Goal: Find specific page/section: Find specific page/section

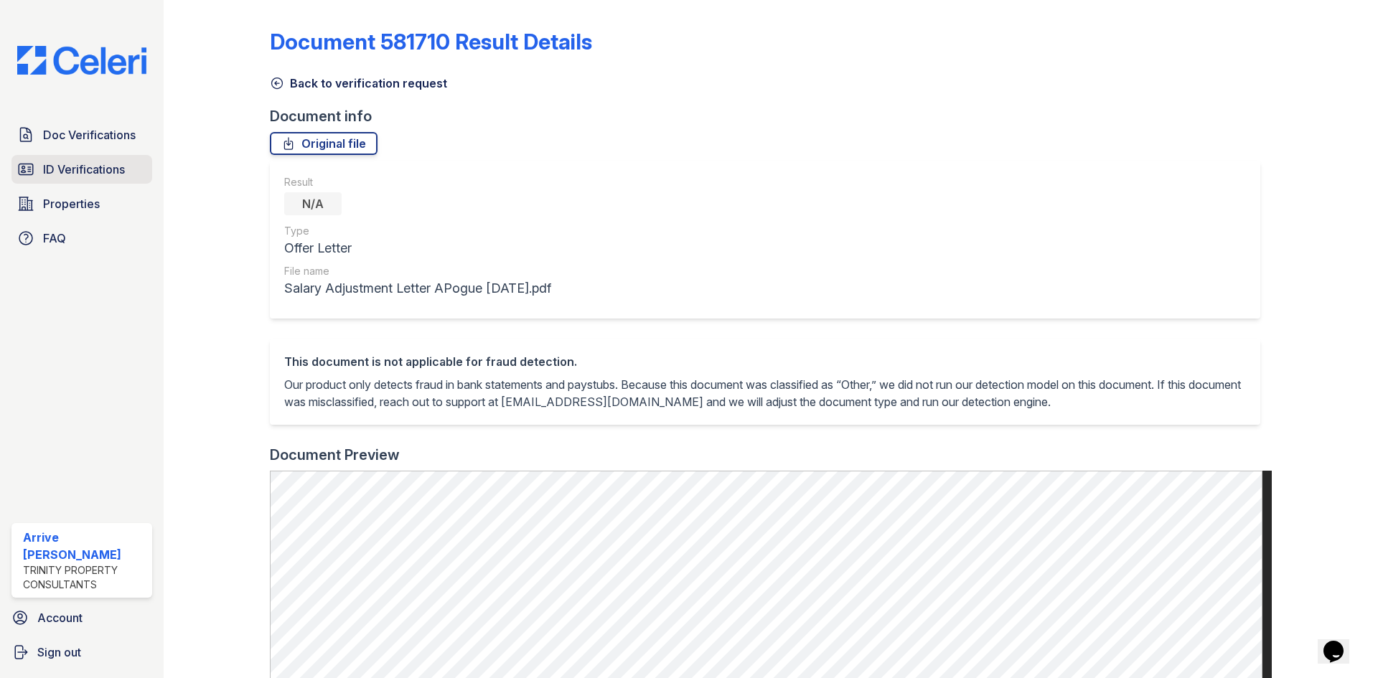
click at [83, 166] on span "ID Verifications" at bounding box center [84, 169] width 82 height 17
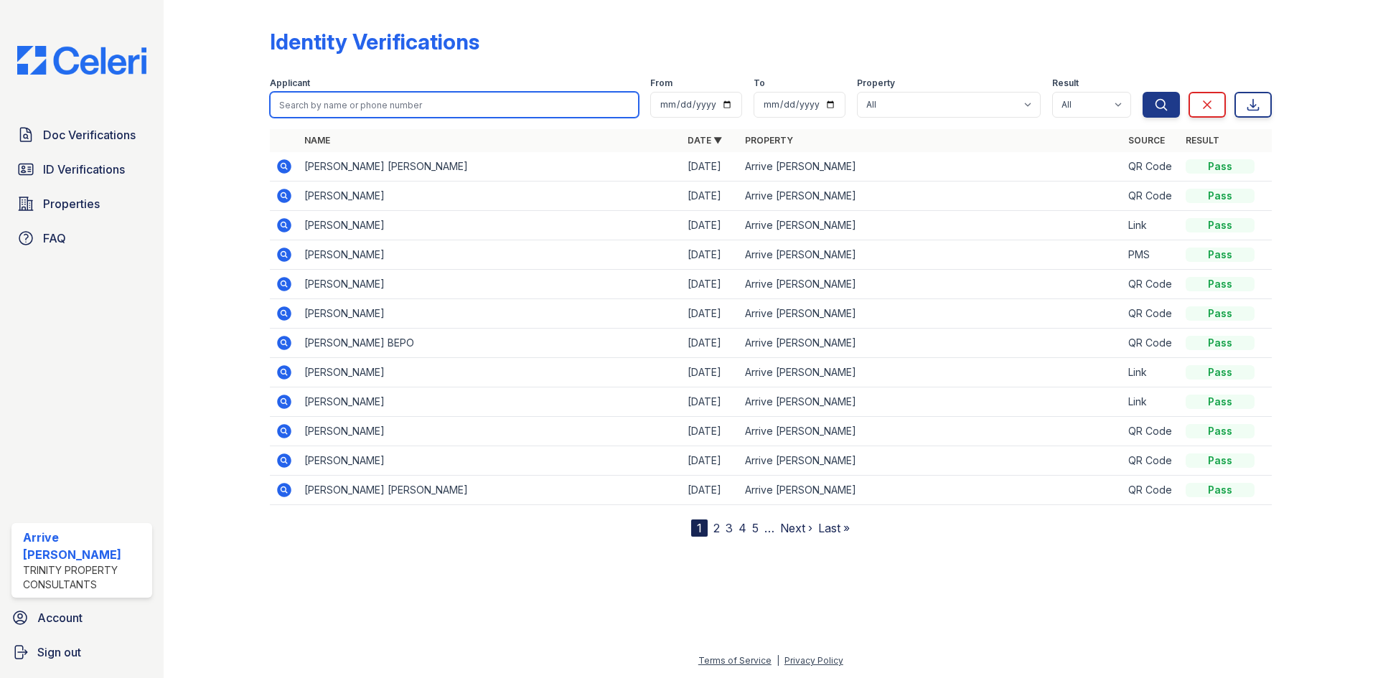
click at [365, 108] on input "search" at bounding box center [454, 105] width 369 height 26
paste input "Zhuoting Li"
type input "Zhuoting Li"
click at [1143, 92] on button "Search" at bounding box center [1161, 105] width 37 height 26
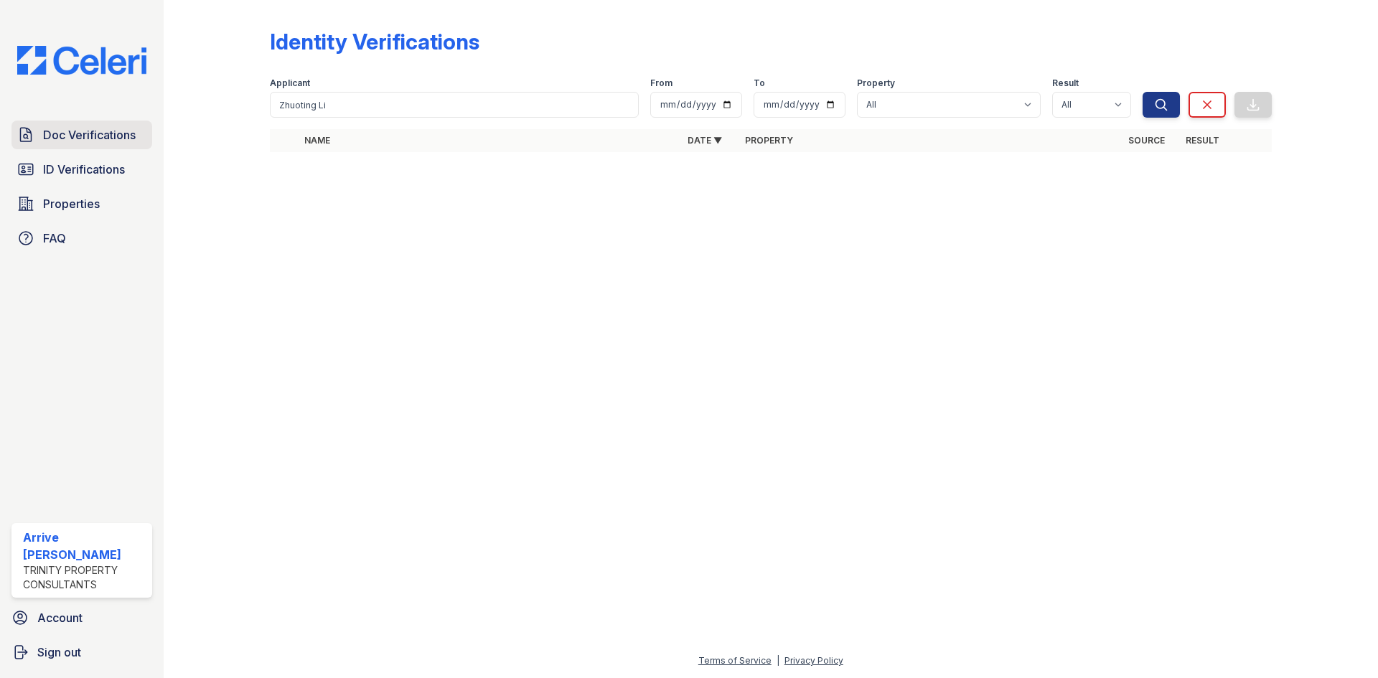
click at [105, 139] on span "Doc Verifications" at bounding box center [89, 134] width 93 height 17
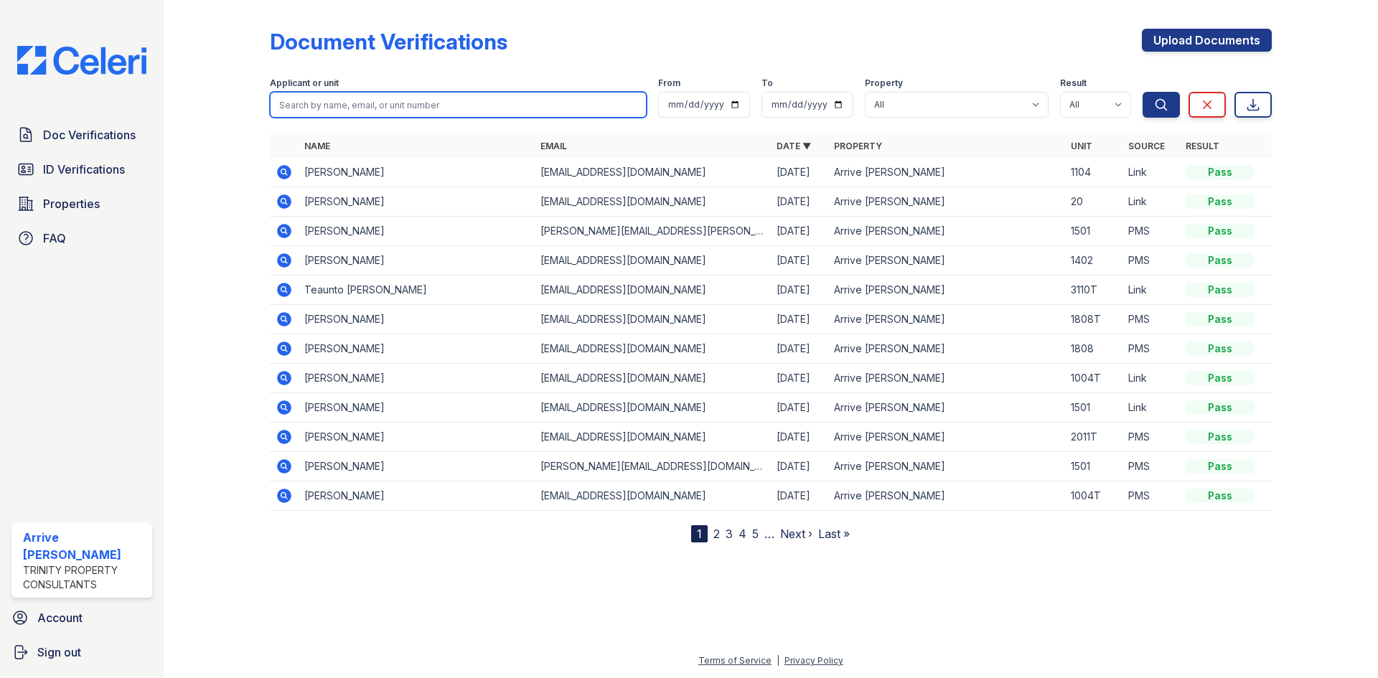
click at [349, 101] on input "search" at bounding box center [458, 105] width 377 height 26
paste input "Zhuoting Li"
type input "Zhuoting Li"
click at [1143, 92] on button "Search" at bounding box center [1161, 105] width 37 height 26
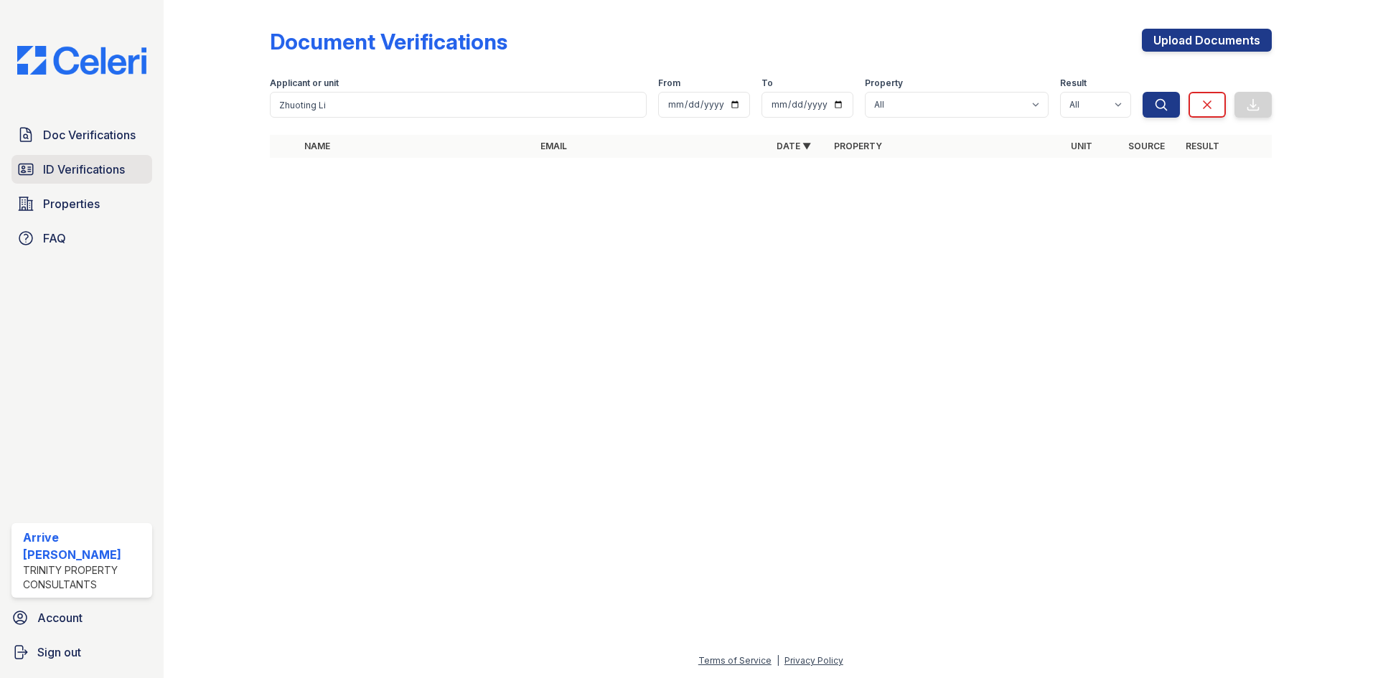
click at [103, 165] on span "ID Verifications" at bounding box center [84, 169] width 82 height 17
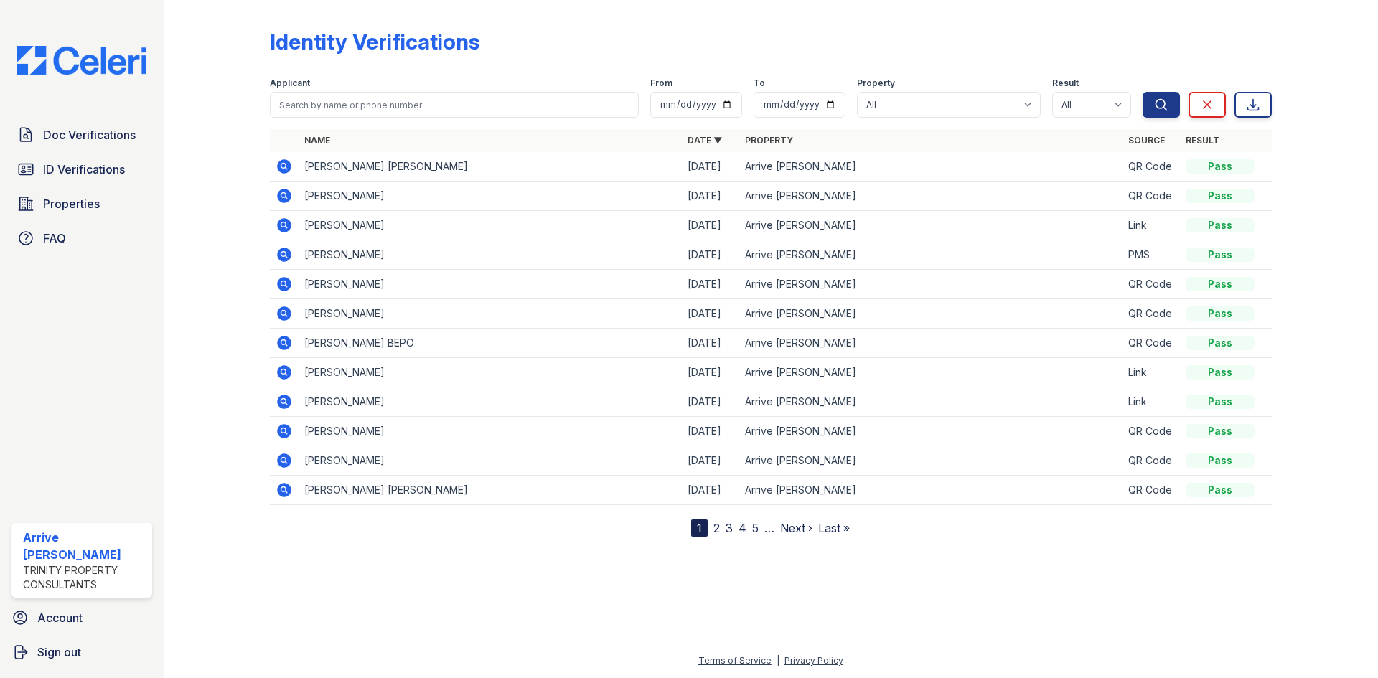
click at [793, 527] on link "Next ›" at bounding box center [796, 528] width 32 height 14
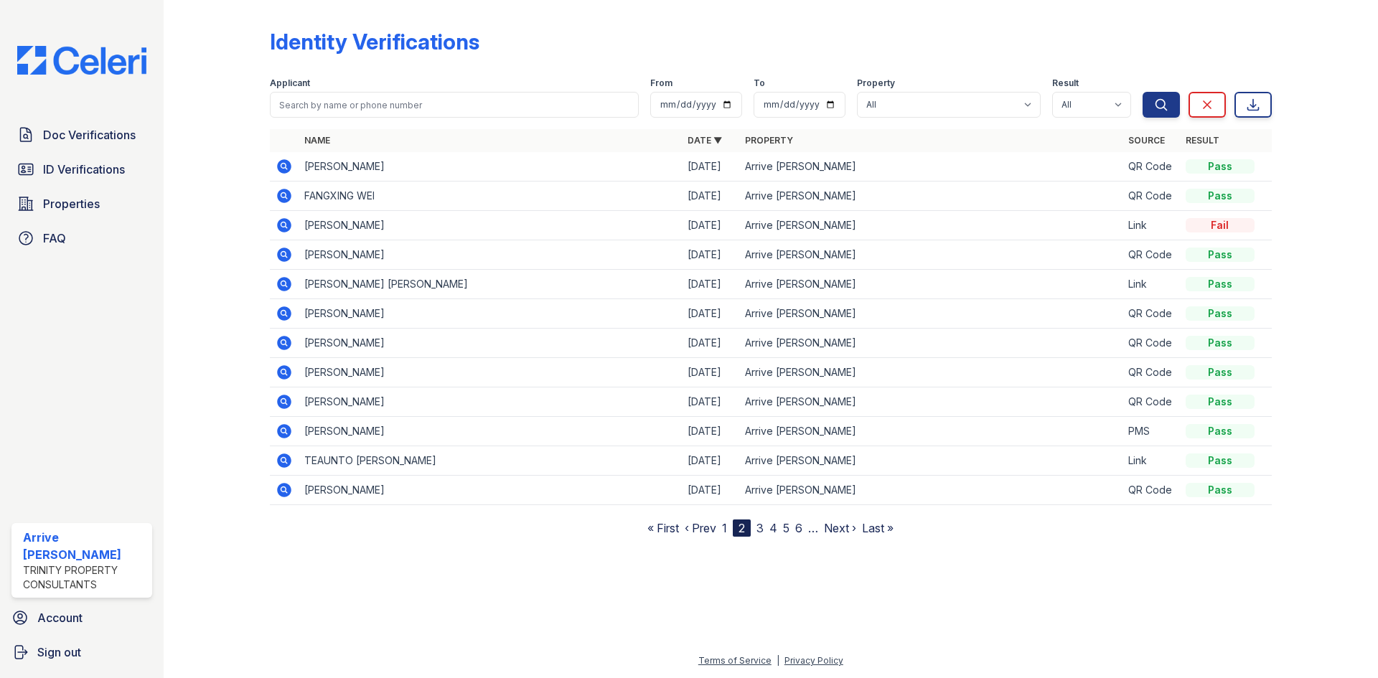
click at [840, 528] on link "Next ›" at bounding box center [840, 528] width 32 height 14
click at [840, 528] on link "Next ›" at bounding box center [846, 528] width 32 height 14
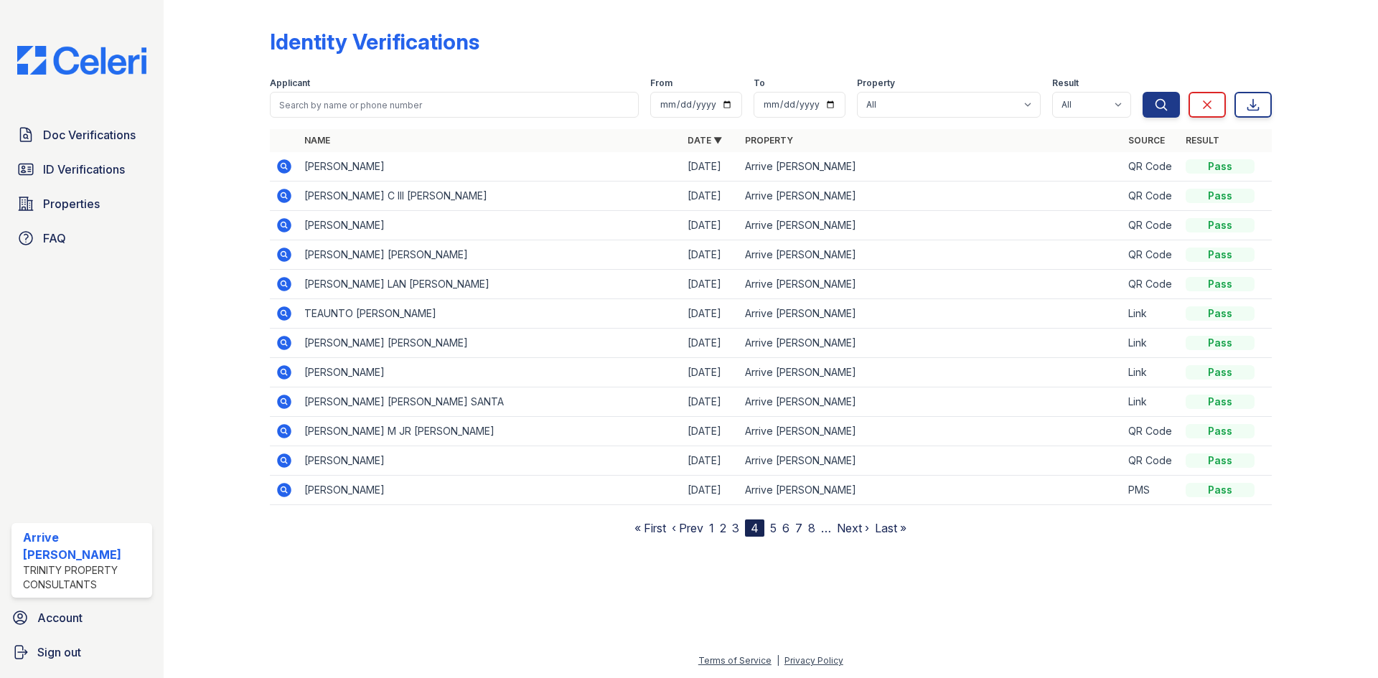
click at [840, 527] on link "Next ›" at bounding box center [853, 528] width 32 height 14
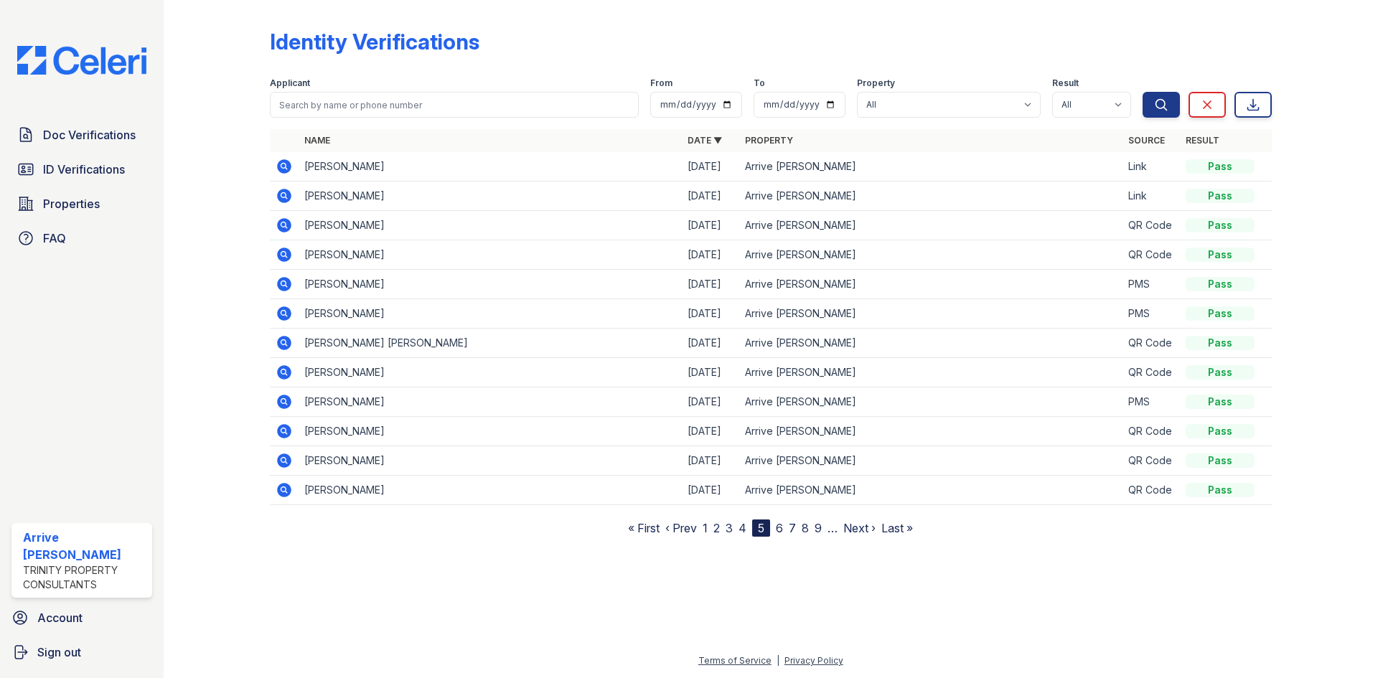
click at [840, 527] on nav "« First ‹ Prev 1 2 3 4 5 6 7 8 9 … Next › Last »" at bounding box center [770, 528] width 285 height 17
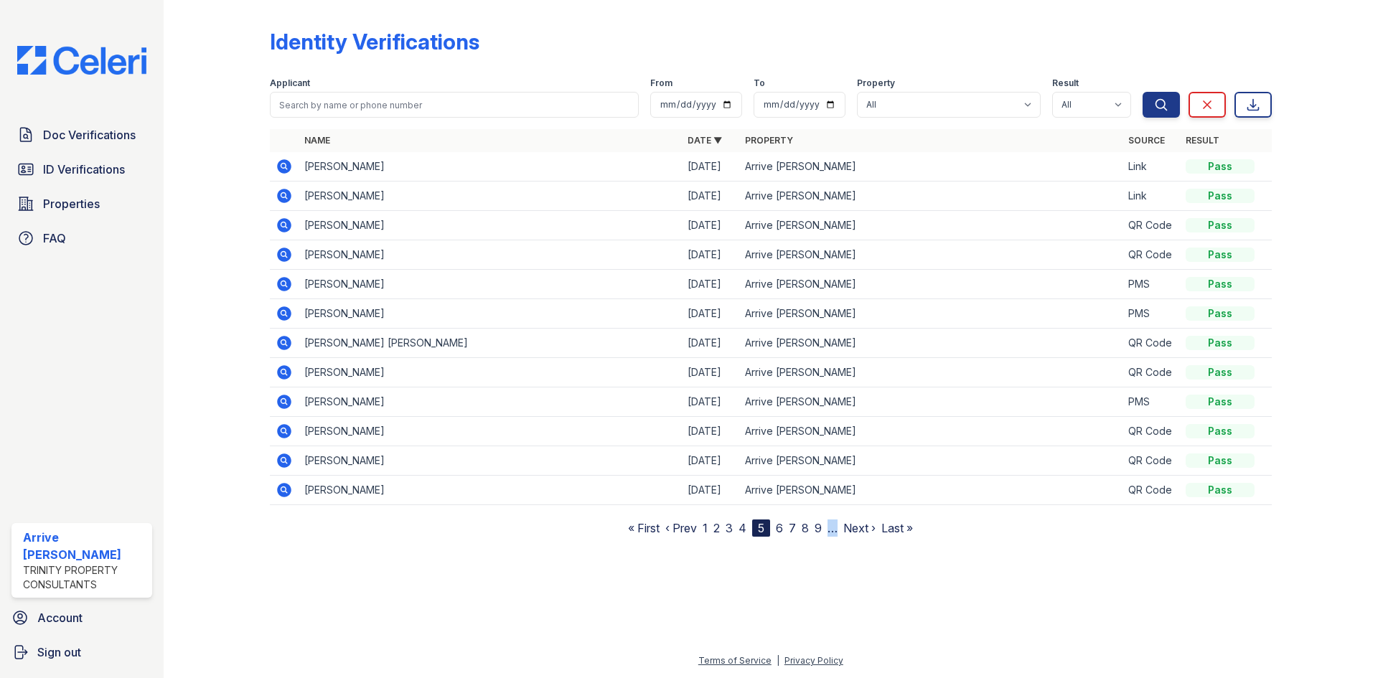
click at [854, 525] on link "Next ›" at bounding box center [859, 528] width 32 height 14
click at [854, 525] on link "Next ›" at bounding box center [869, 528] width 32 height 14
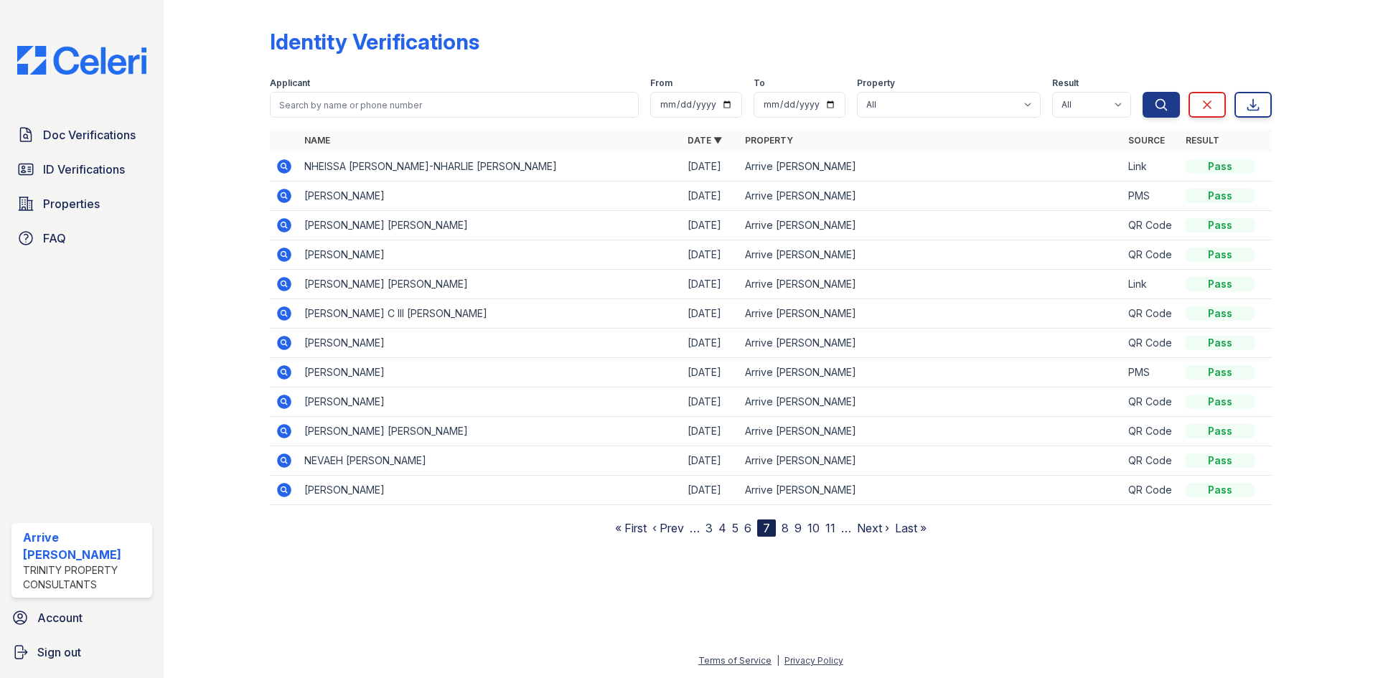
click at [861, 525] on link "Next ›" at bounding box center [873, 528] width 32 height 14
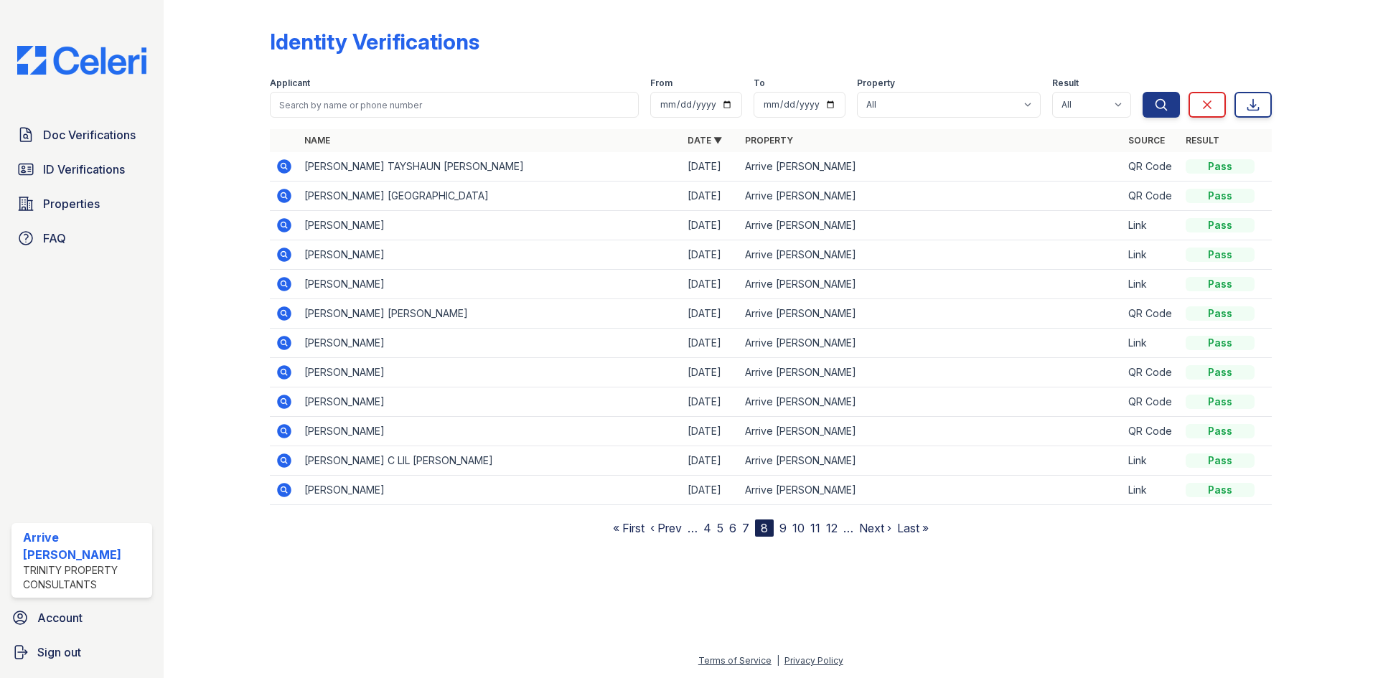
click at [861, 525] on link "Next ›" at bounding box center [875, 528] width 32 height 14
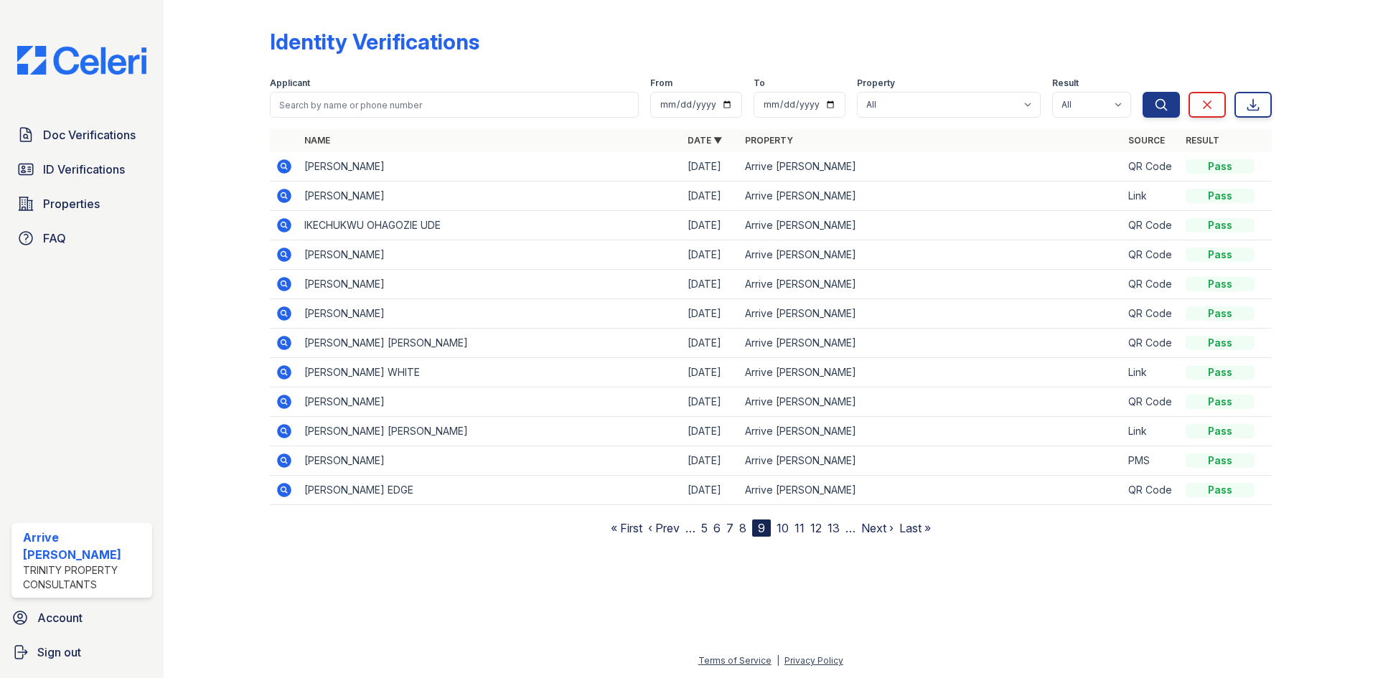
click at [861, 525] on link "Next ›" at bounding box center [877, 528] width 32 height 14
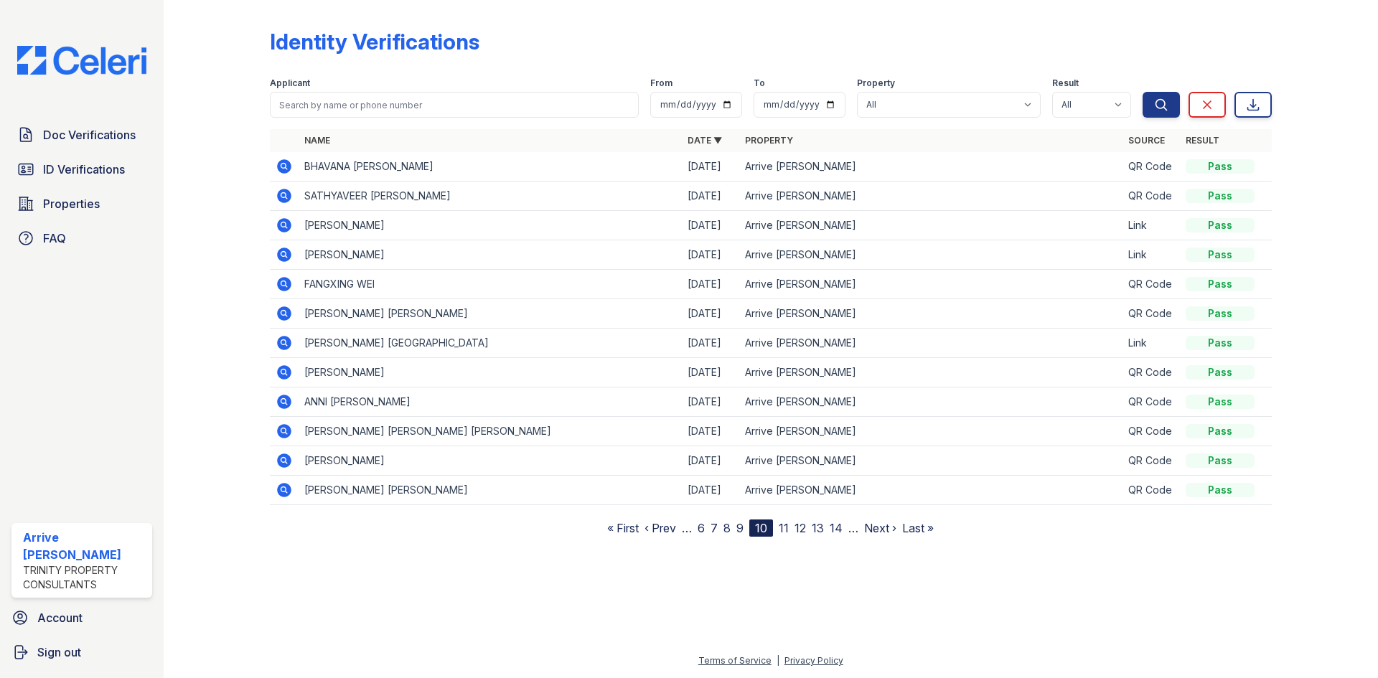
click at [838, 527] on link "14" at bounding box center [836, 528] width 13 height 14
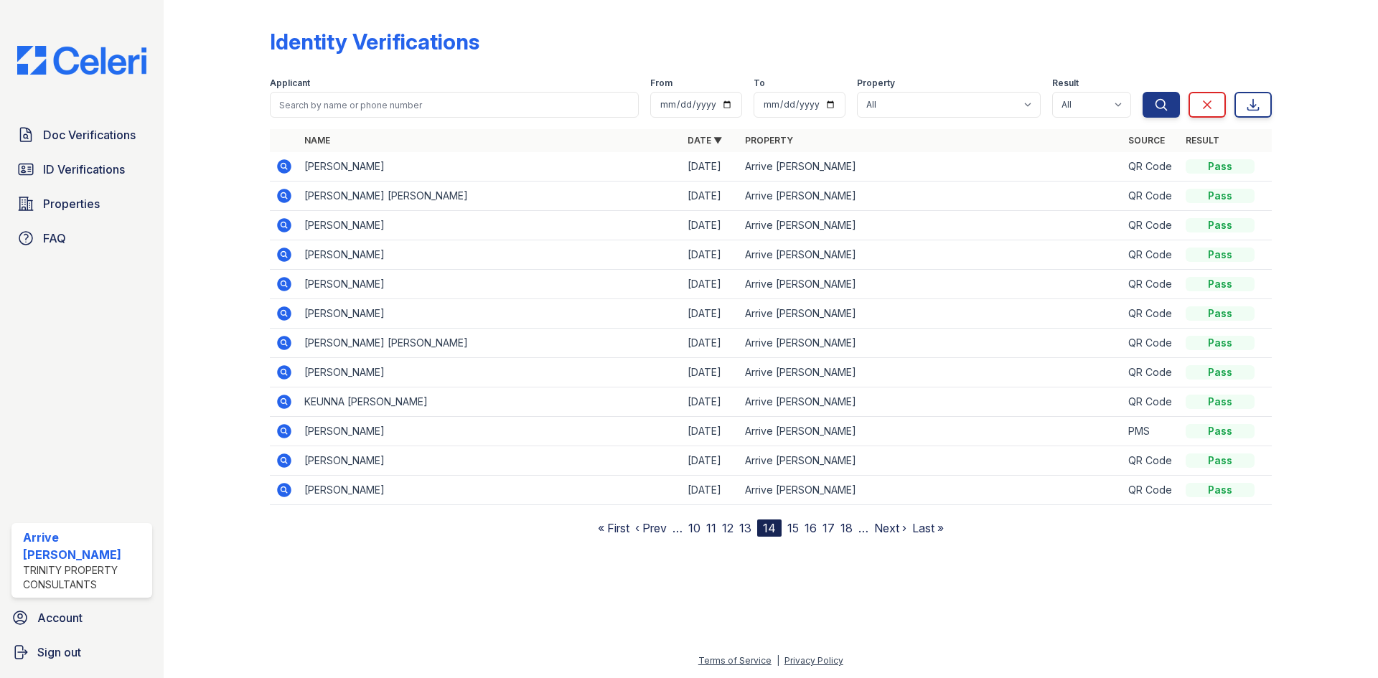
click at [838, 527] on nav "« First ‹ Prev … 10 11 12 13 14 15 16 17 18 … Next › Last »" at bounding box center [771, 528] width 346 height 17
click at [848, 528] on link "18" at bounding box center [846, 528] width 12 height 14
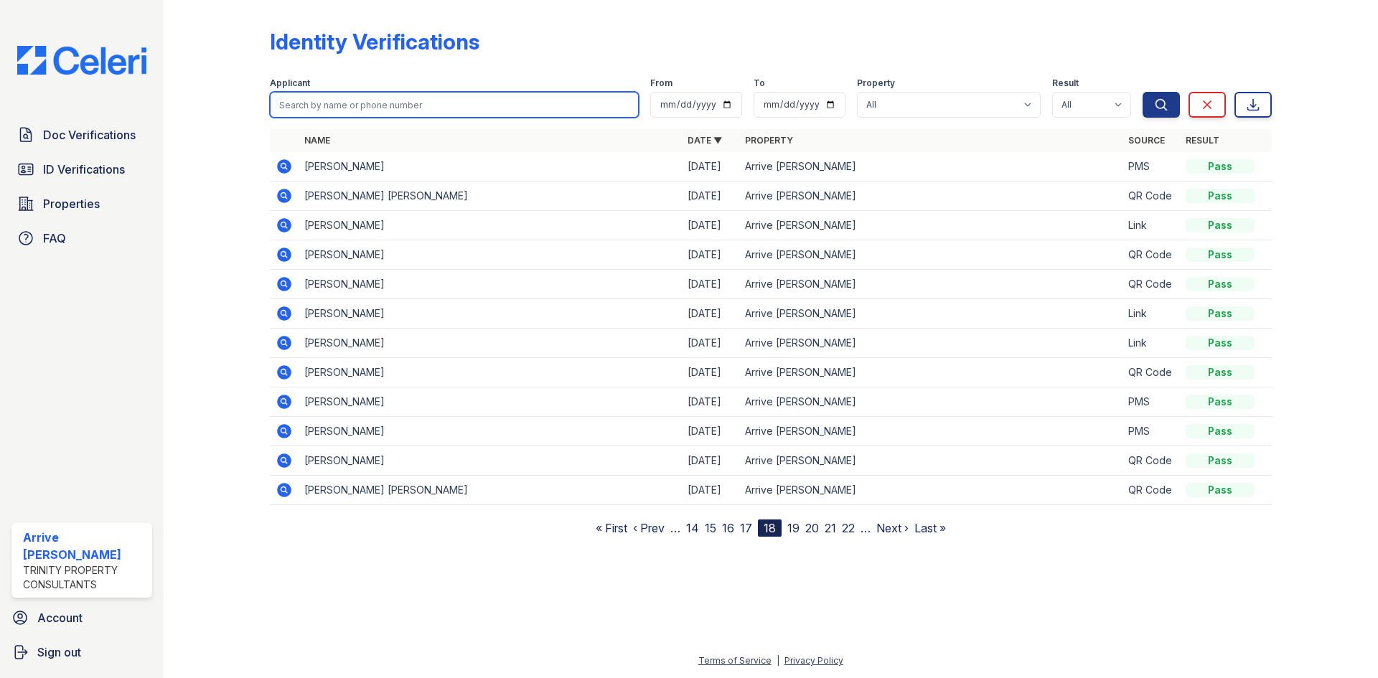
paste input "Zhuoting Li"
drag, startPoint x: 314, startPoint y: 106, endPoint x: 271, endPoint y: 106, distance: 43.8
click at [271, 106] on input "Zhuoting Li" at bounding box center [454, 105] width 369 height 26
type input "Zhuoting Li"
click at [1143, 92] on button "Search" at bounding box center [1161, 105] width 37 height 26
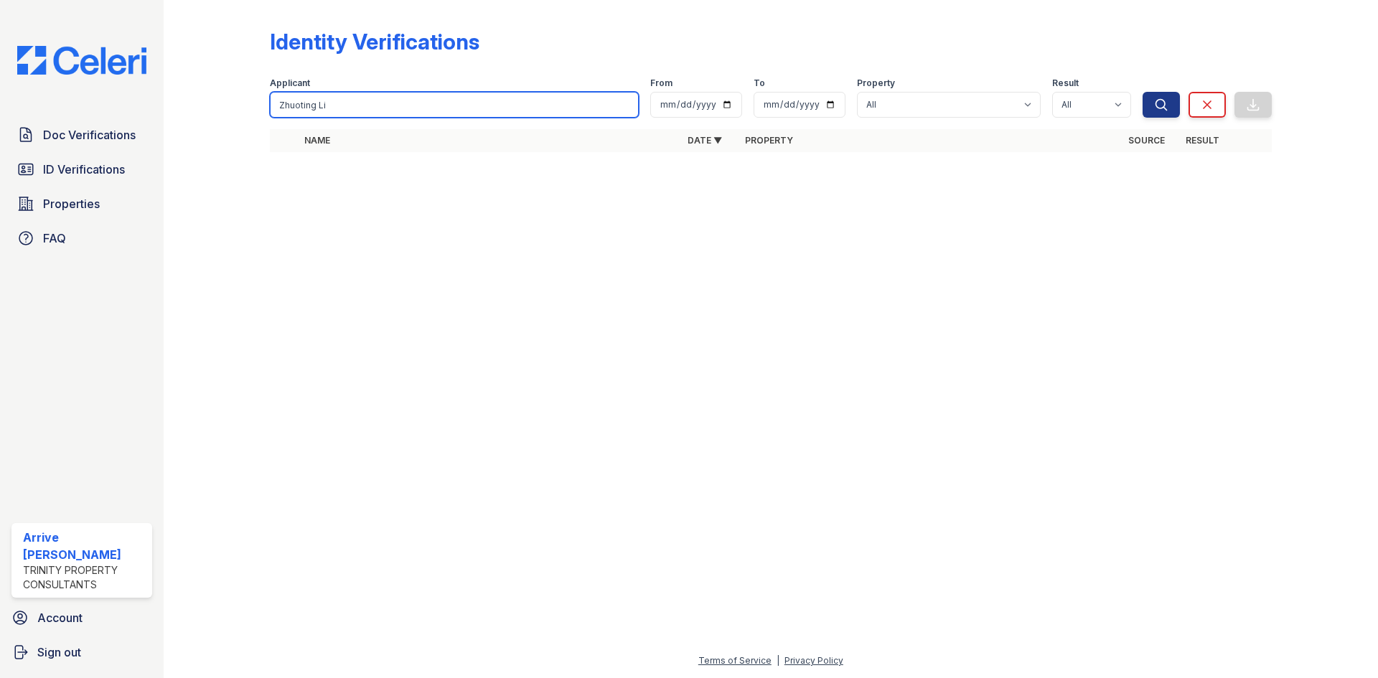
drag, startPoint x: 313, startPoint y: 106, endPoint x: 266, endPoint y: 106, distance: 46.6
click at [266, 106] on div "Identity Verifications Filter Applicant Zhuoting Li From To Property All Arrive…" at bounding box center [771, 94] width 1168 height 189
click at [300, 109] on input "Li" at bounding box center [454, 105] width 369 height 26
paste input "Zhuoting Li"
type input "[PERSON_NAME]"
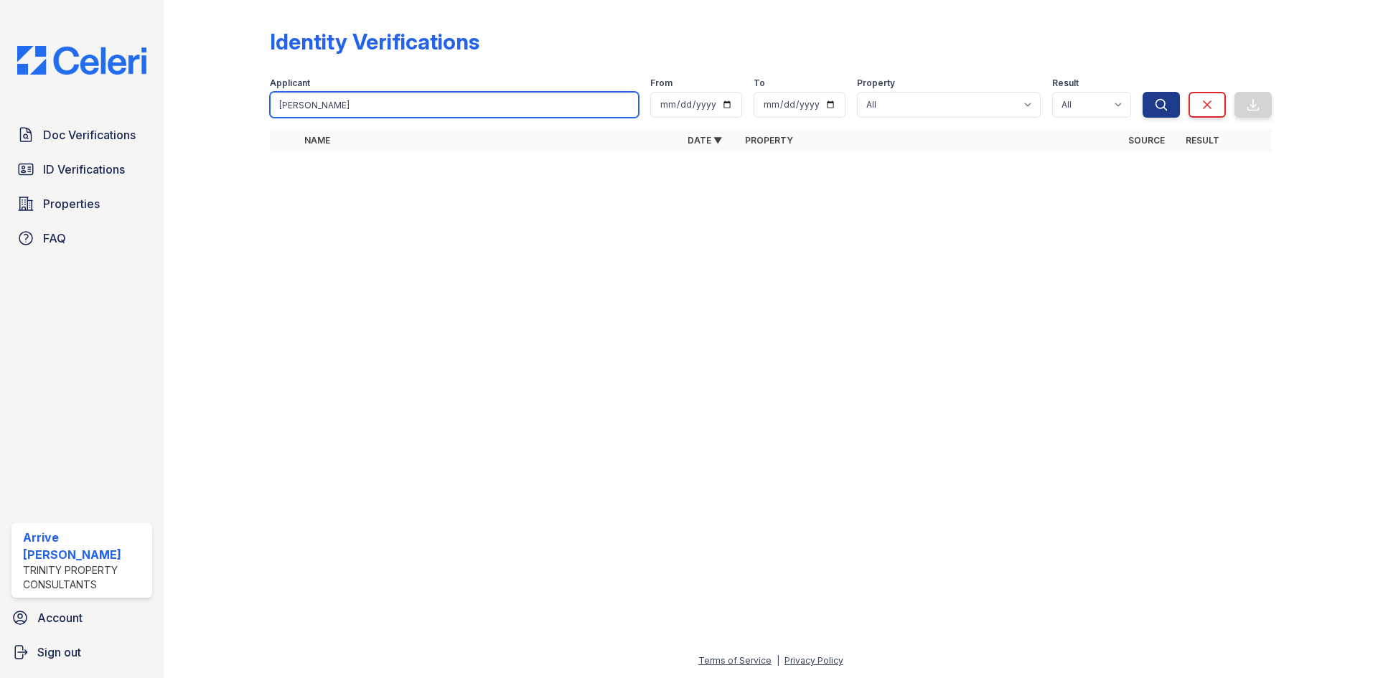
click at [1143, 92] on button "Search" at bounding box center [1161, 105] width 37 height 26
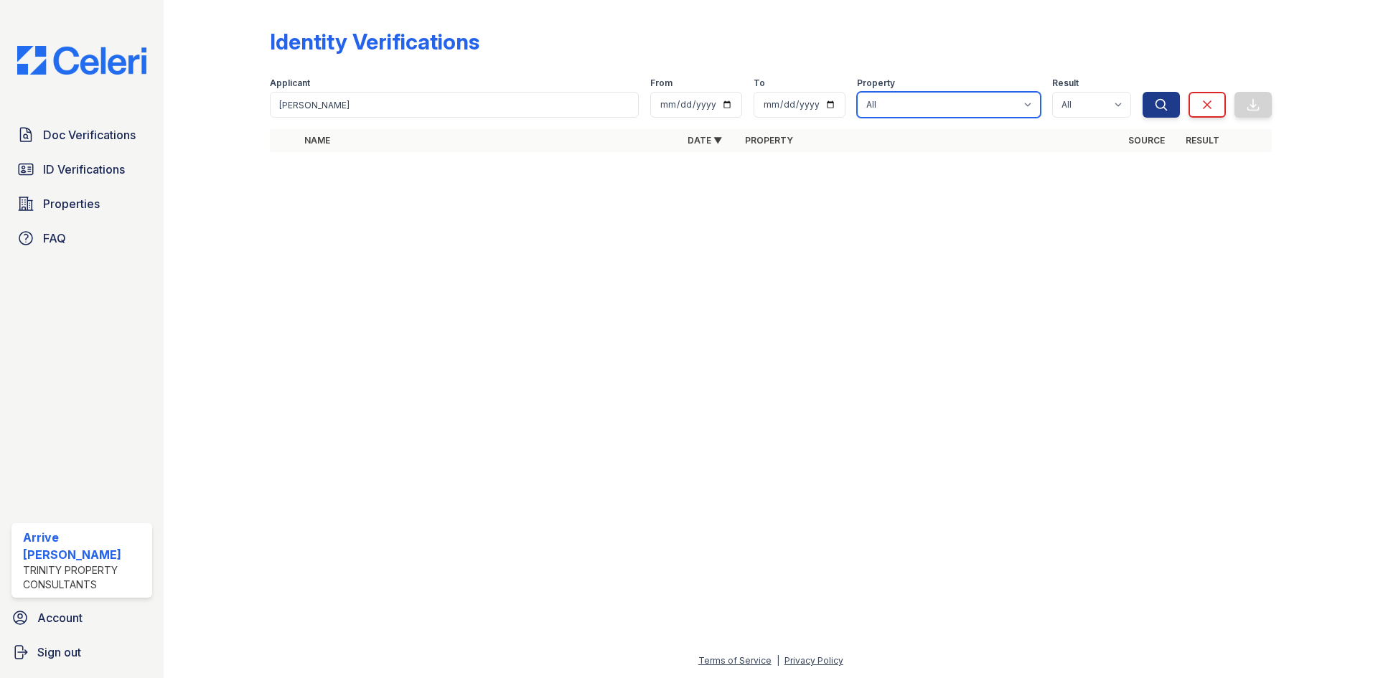
click at [939, 107] on select "All Arrive Lex" at bounding box center [949, 105] width 184 height 26
click at [83, 171] on span "ID Verifications" at bounding box center [84, 169] width 82 height 17
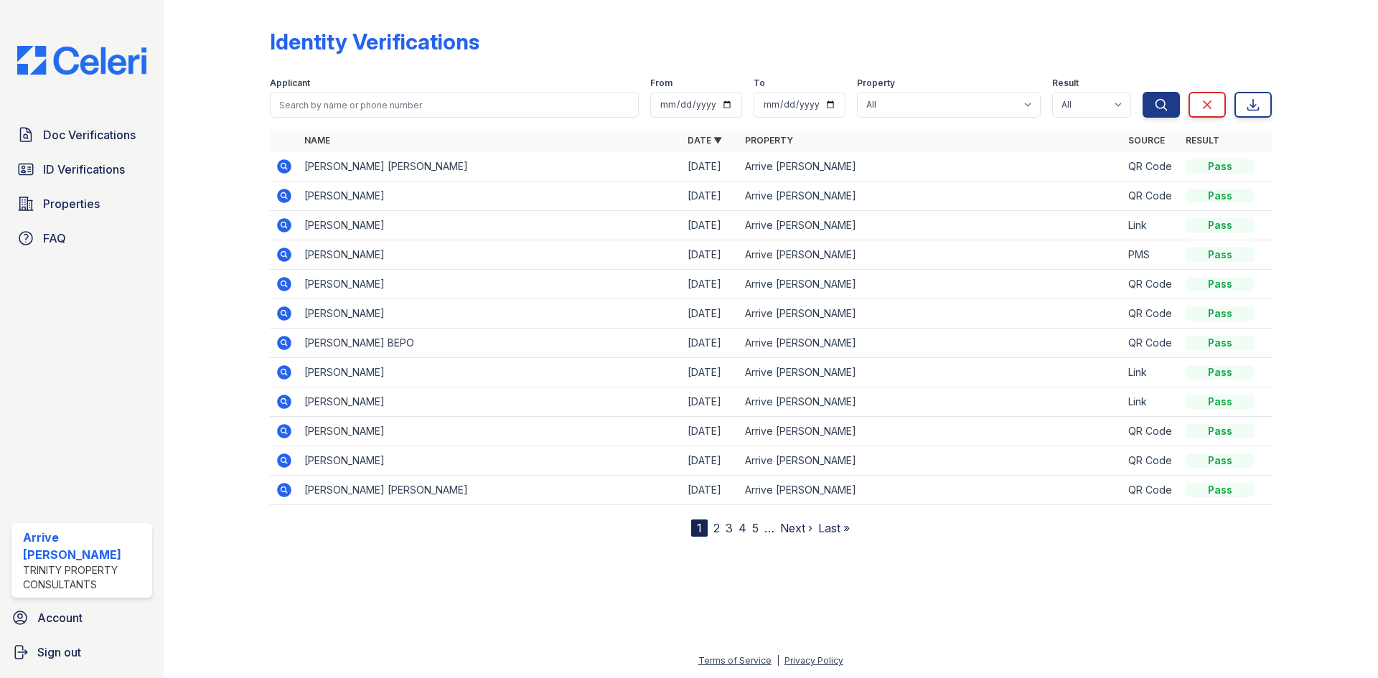
click at [830, 527] on link "Last »" at bounding box center [834, 528] width 32 height 14
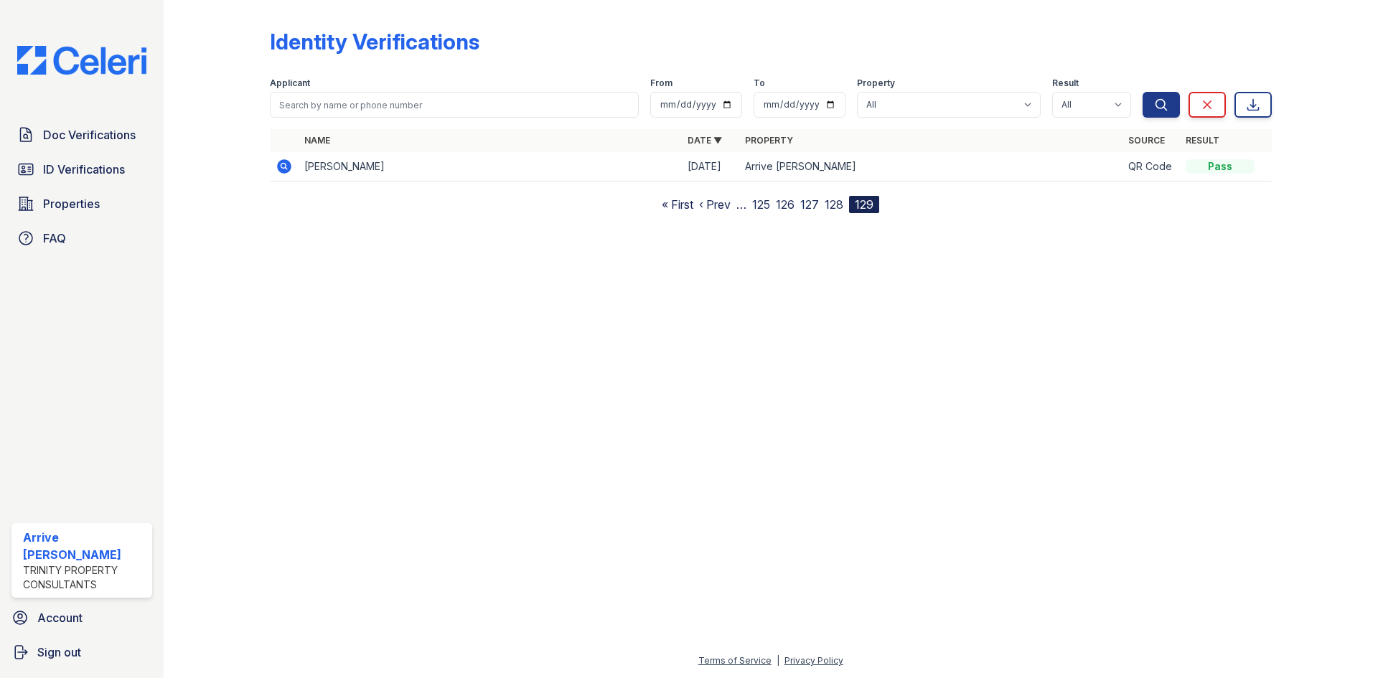
click at [676, 205] on link "« First" at bounding box center [678, 204] width 32 height 14
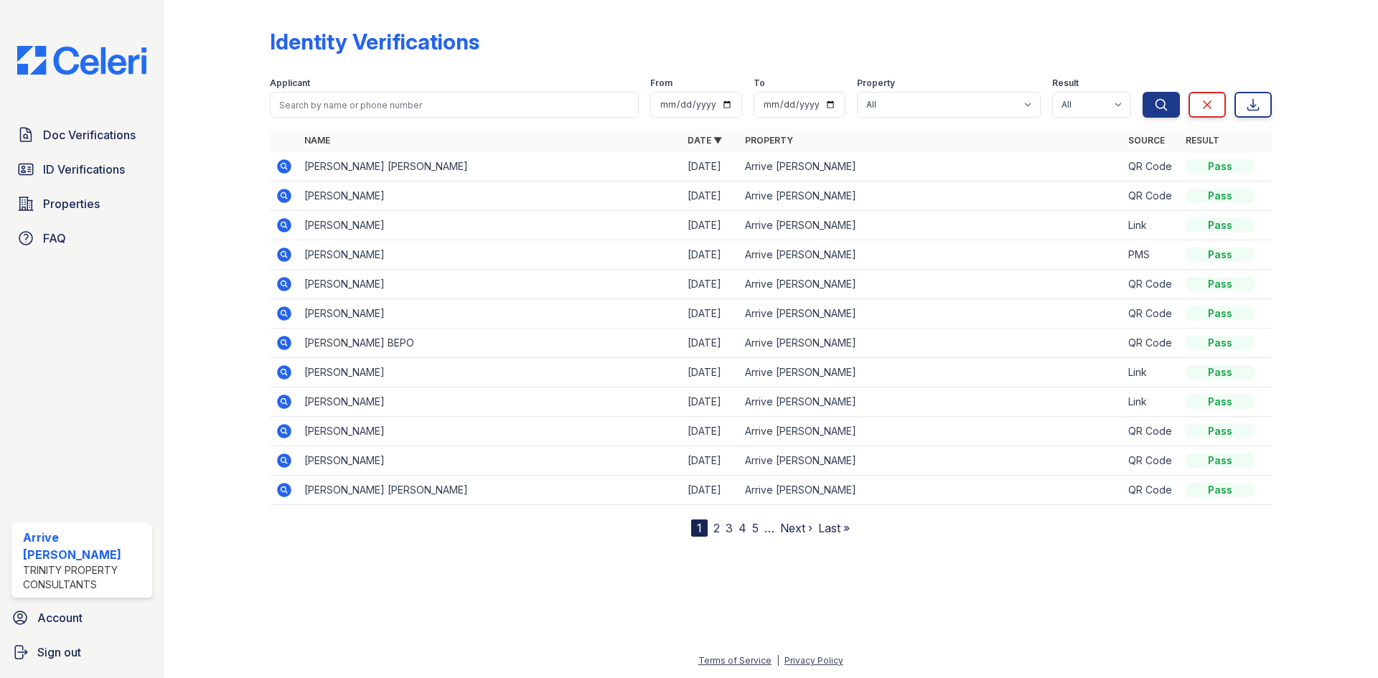
click at [755, 528] on link "5" at bounding box center [755, 528] width 6 height 14
click at [822, 530] on nav "« First ‹ Prev 1 2 3 4 5 6 7 8 9 … Next › Last »" at bounding box center [770, 528] width 285 height 17
click at [817, 530] on link "9" at bounding box center [818, 528] width 7 height 14
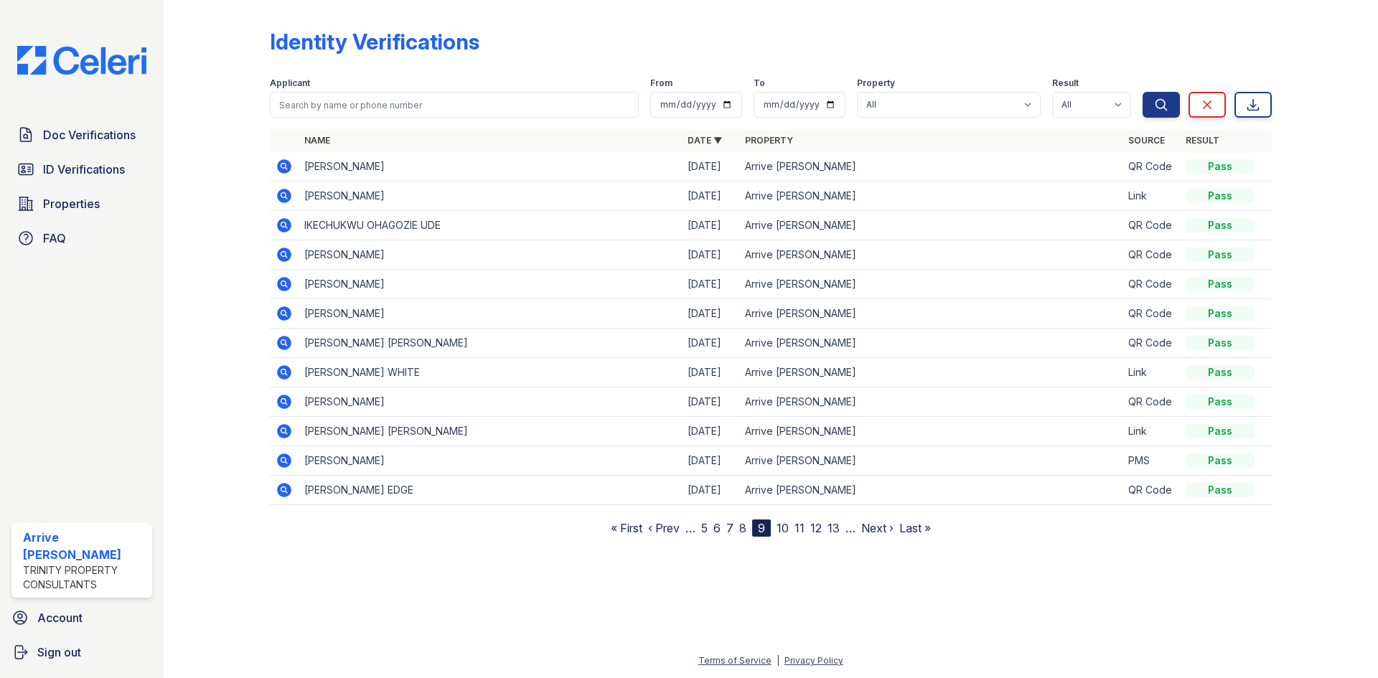
click at [835, 531] on link "13" at bounding box center [833, 528] width 12 height 14
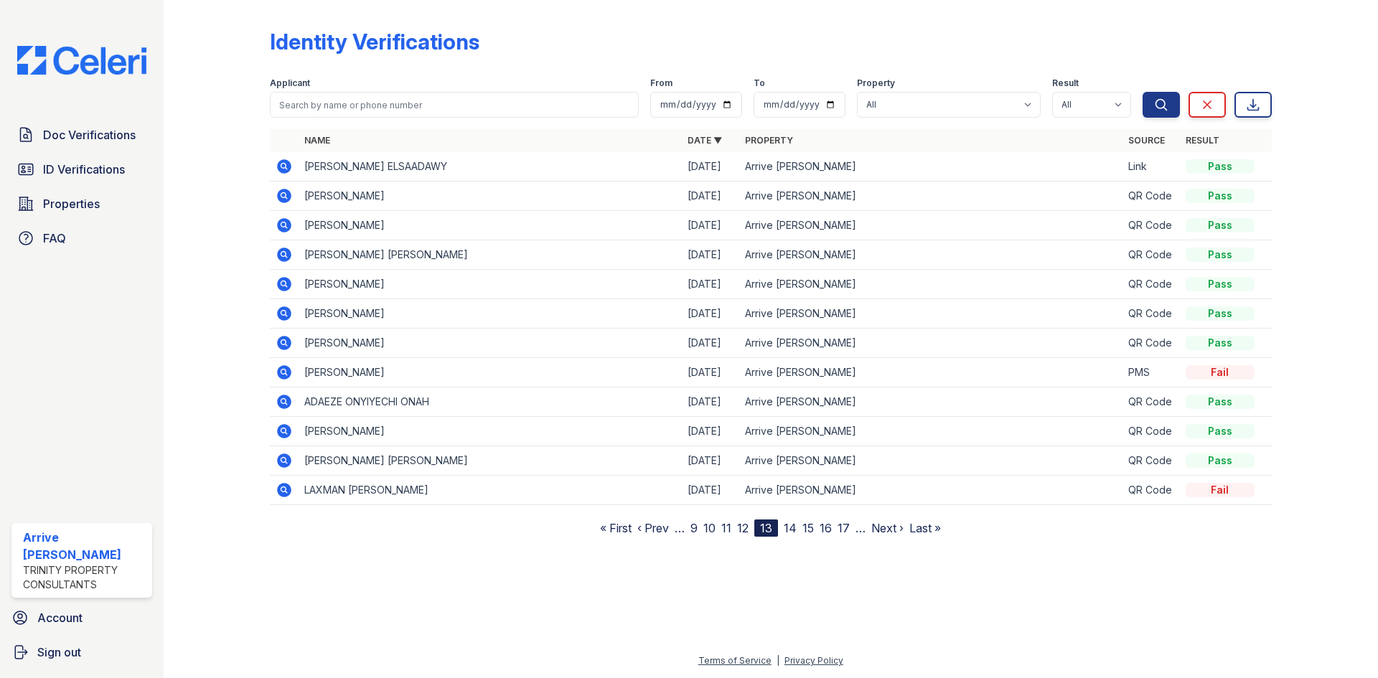
click at [841, 529] on link "17" at bounding box center [844, 528] width 12 height 14
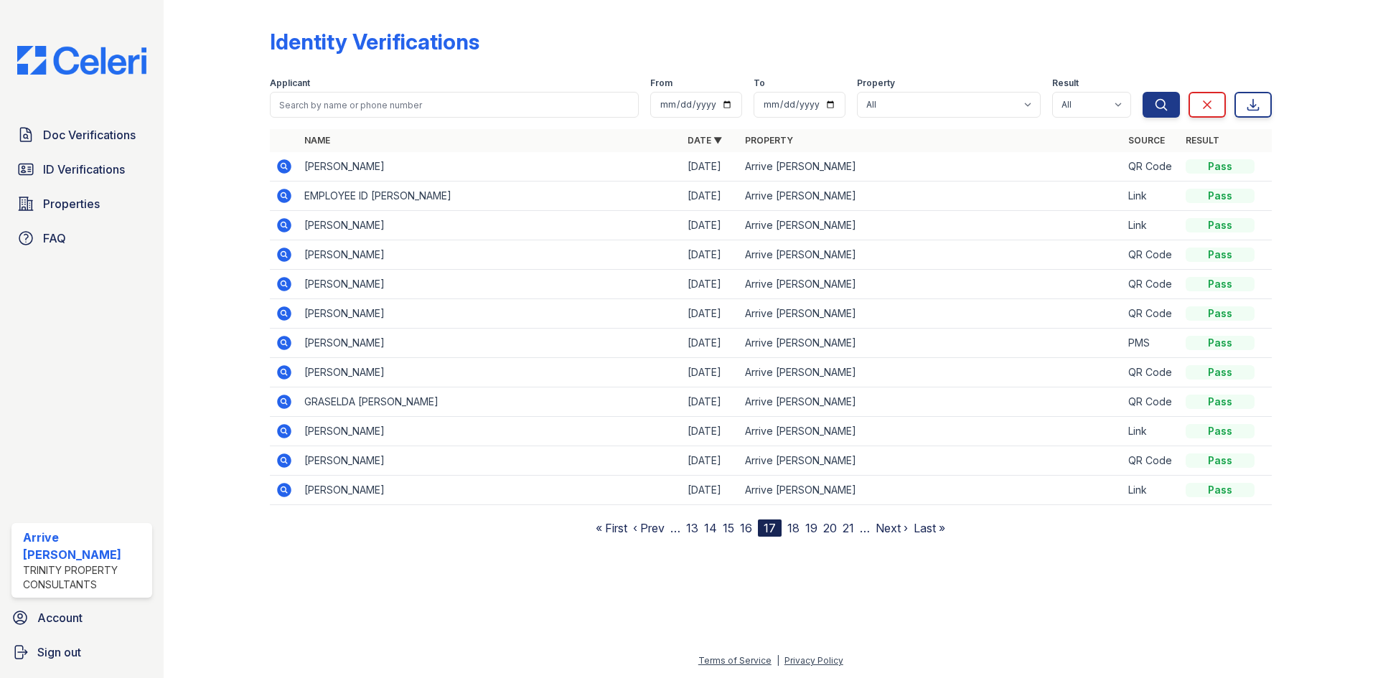
click at [850, 527] on link "21" at bounding box center [848, 528] width 11 height 14
click at [850, 527] on link "25" at bounding box center [850, 528] width 13 height 14
click at [745, 527] on link "24" at bounding box center [744, 528] width 14 height 14
click at [739, 526] on link "23" at bounding box center [744, 528] width 14 height 14
click at [746, 529] on link "22" at bounding box center [743, 528] width 13 height 14
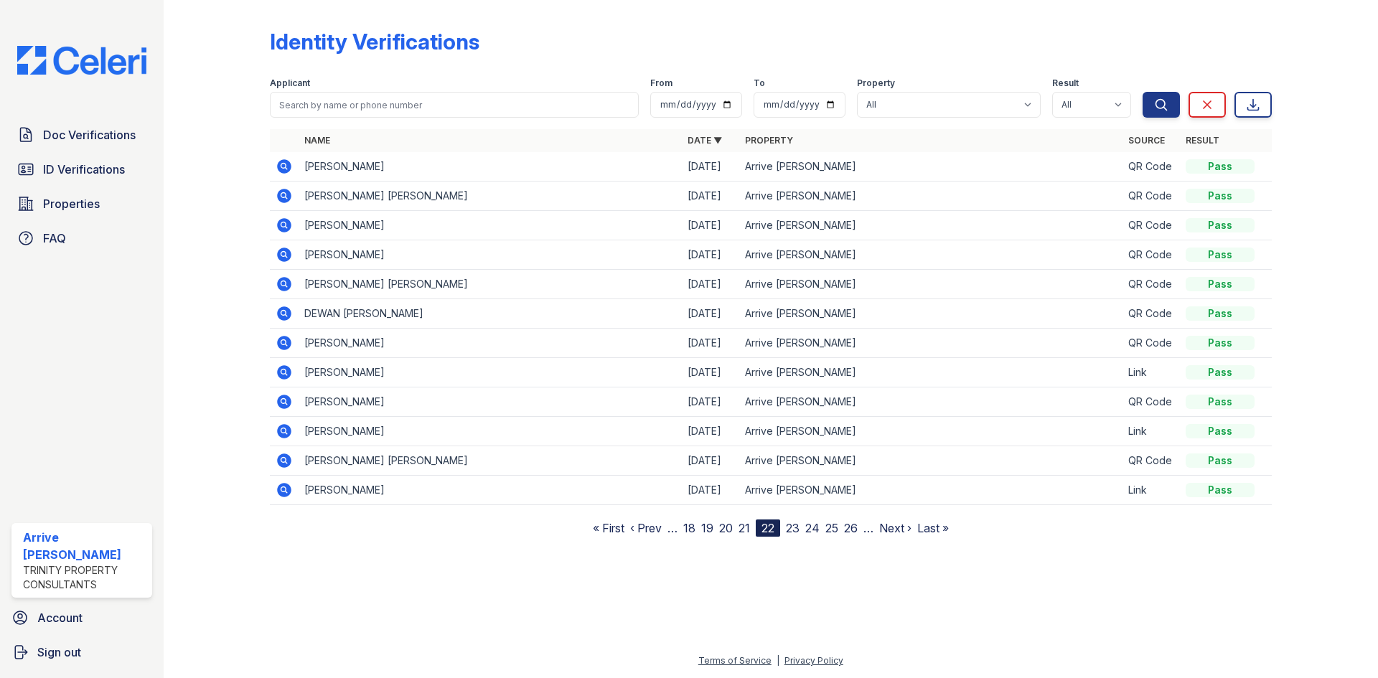
click at [741, 530] on link "21" at bounding box center [744, 528] width 11 height 14
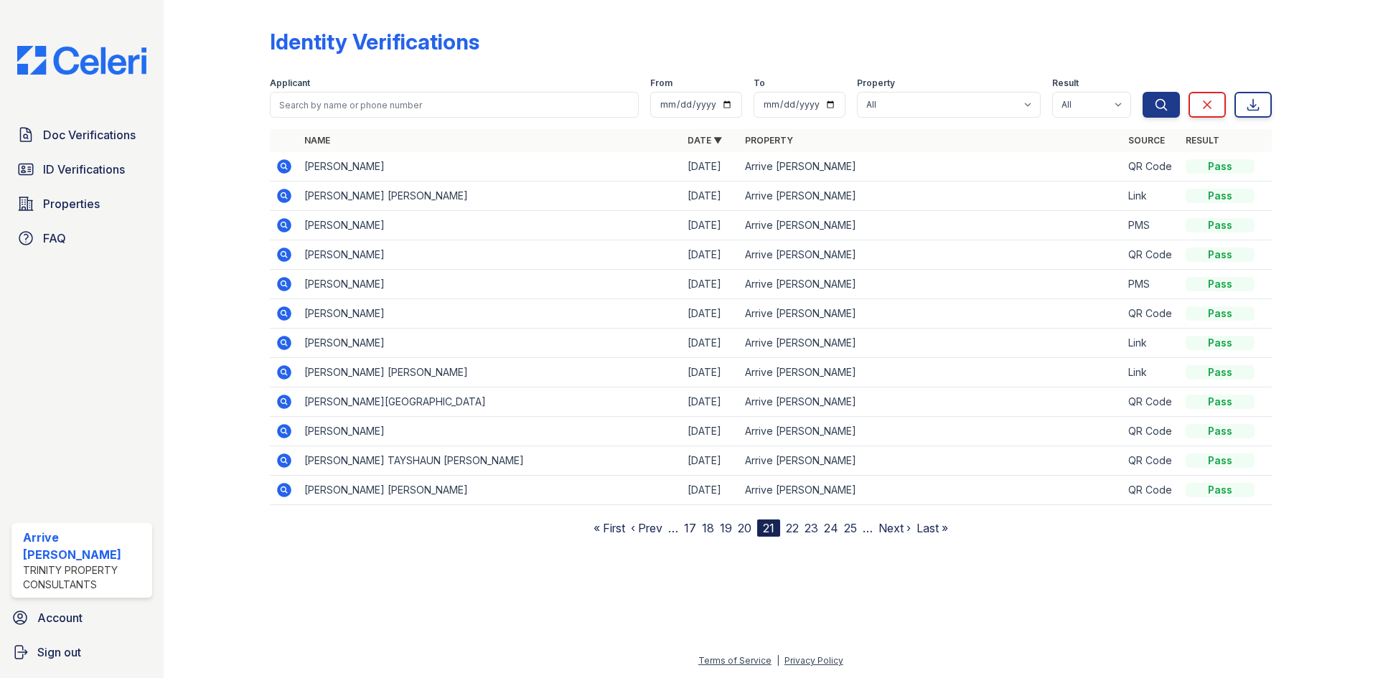
click at [742, 530] on link "20" at bounding box center [745, 528] width 14 height 14
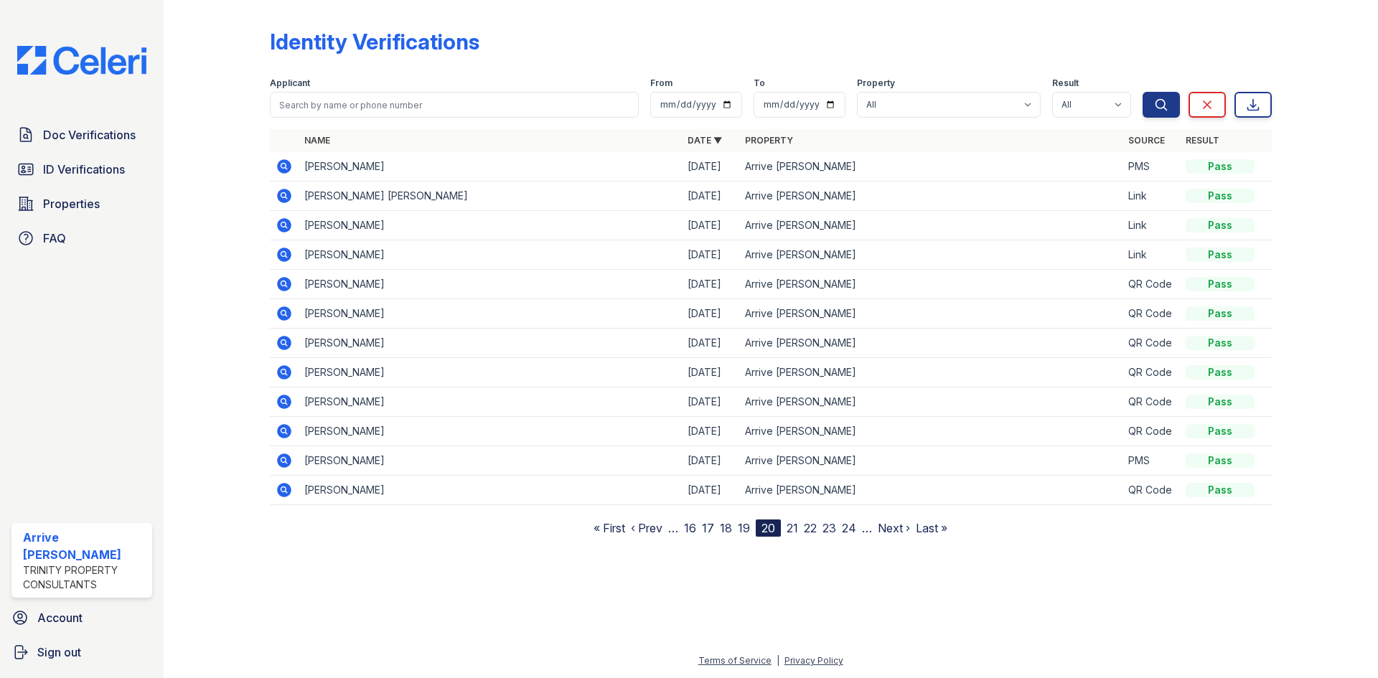
click at [739, 530] on link "19" at bounding box center [744, 528] width 12 height 14
click at [744, 530] on link "18" at bounding box center [745, 528] width 12 height 14
click at [744, 530] on link "17" at bounding box center [746, 528] width 12 height 14
